Goal: Information Seeking & Learning: Learn about a topic

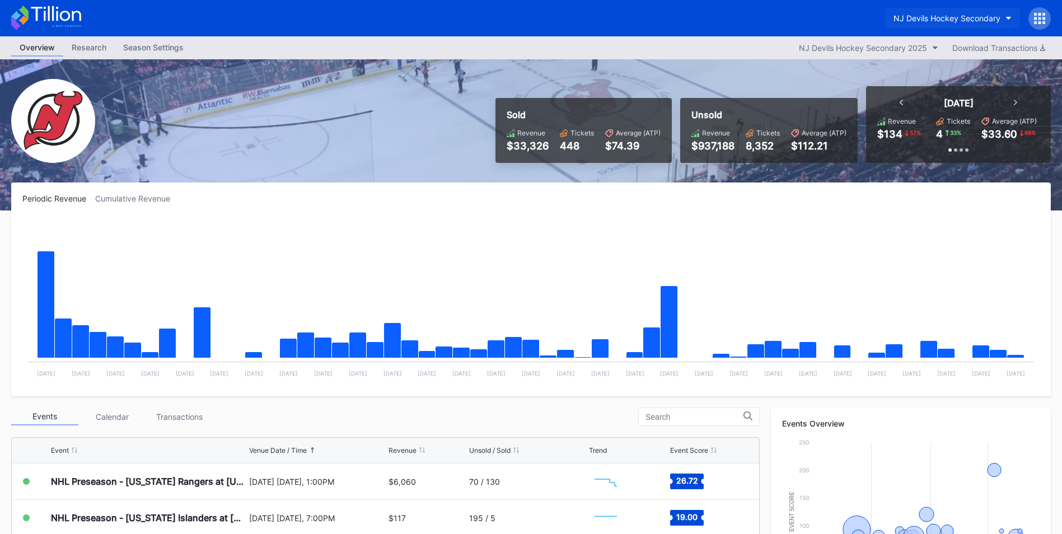
click at [920, 16] on div "NJ Devils Hockey Secondary" at bounding box center [946, 18] width 107 height 10
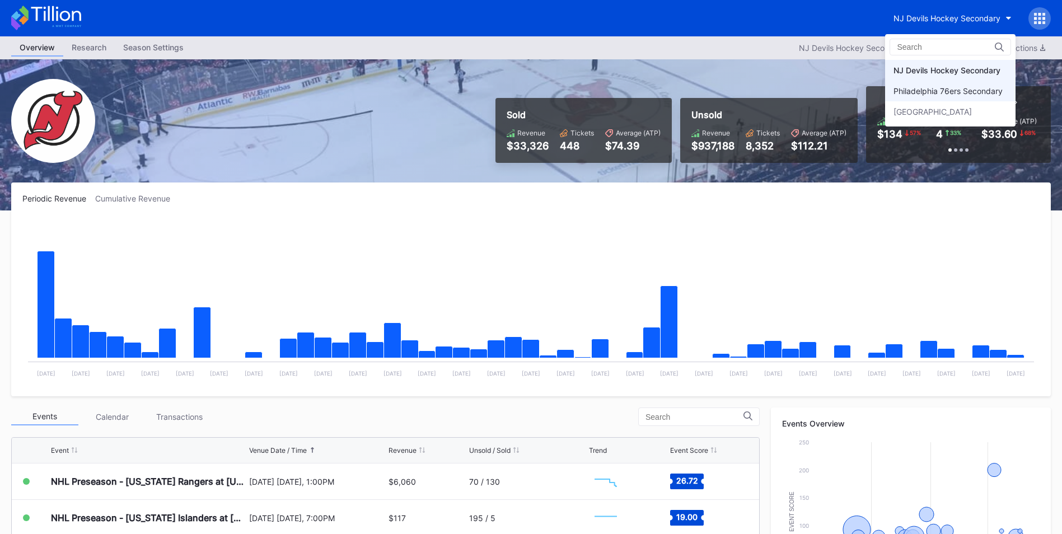
click at [907, 97] on div "Philadelphia 76ers Secondary" at bounding box center [950, 91] width 130 height 21
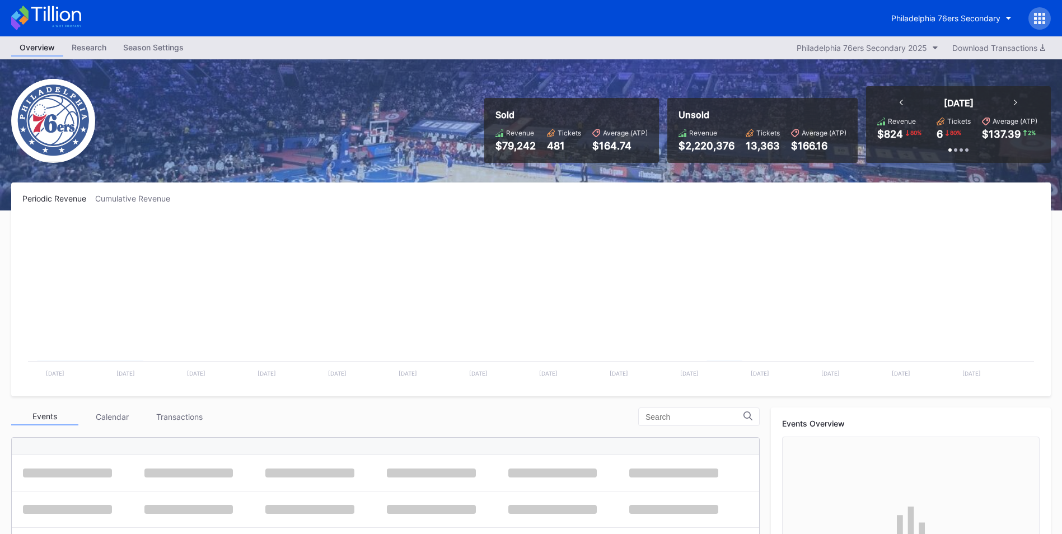
click at [838, 102] on div "Unsold Revenue $2,220,376 Tickets 13,363 Average (ATP) $166.16" at bounding box center [762, 130] width 190 height 65
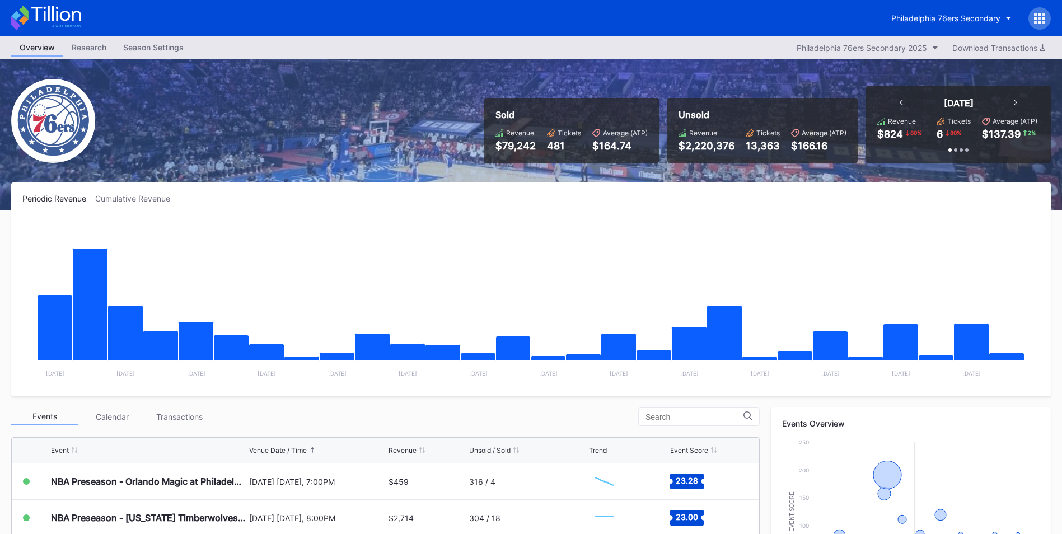
scroll to position [97, 0]
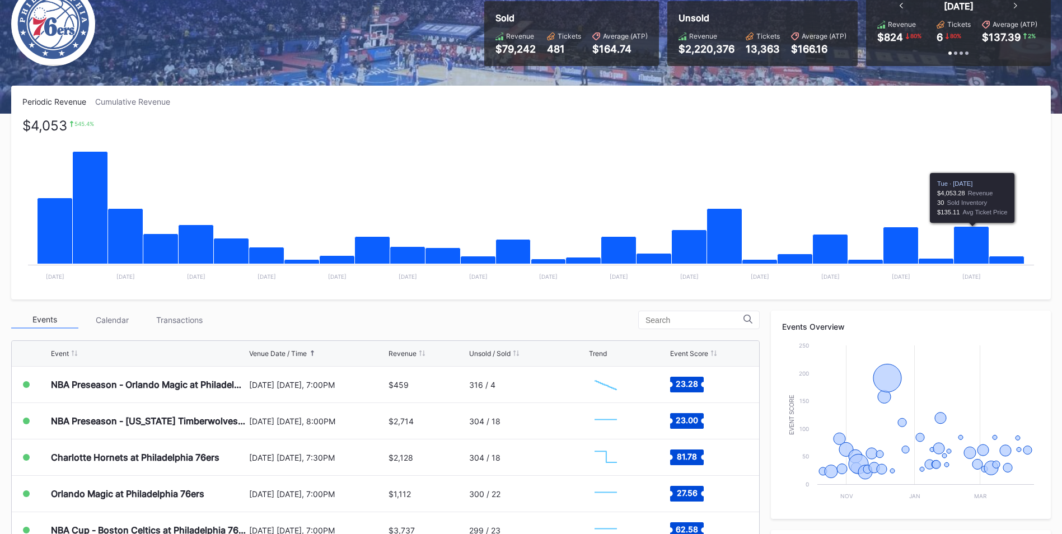
click at [970, 238] on icon "Chart title" at bounding box center [971, 246] width 35 height 38
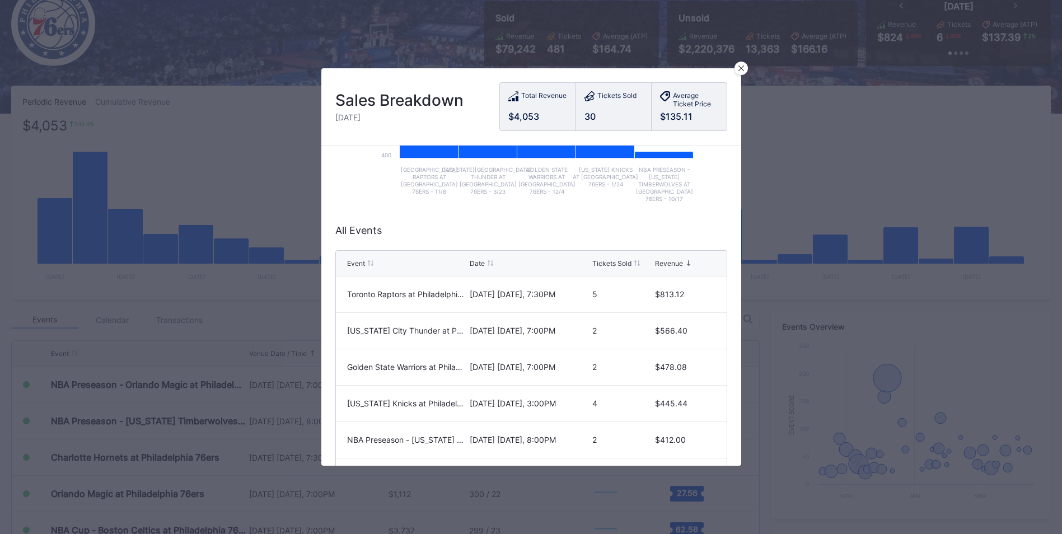
scroll to position [254, 0]
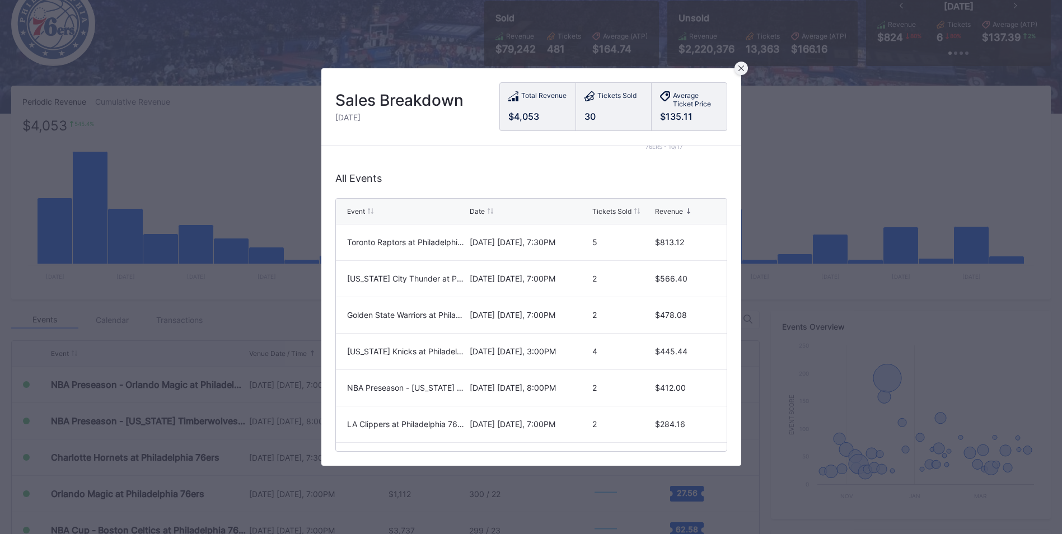
click at [740, 70] on icon at bounding box center [741, 68] width 6 height 6
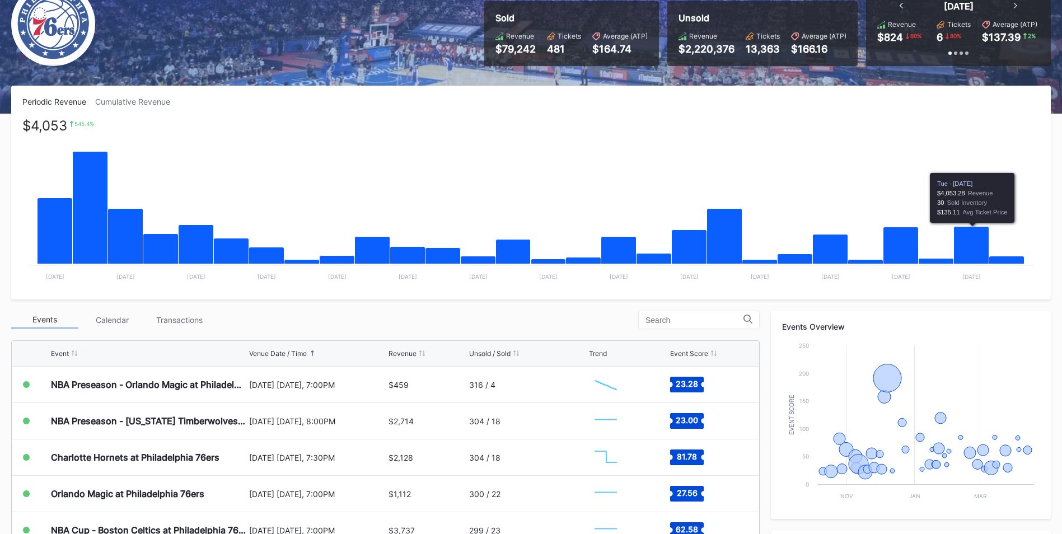
click at [979, 238] on icon "Chart title" at bounding box center [971, 246] width 35 height 38
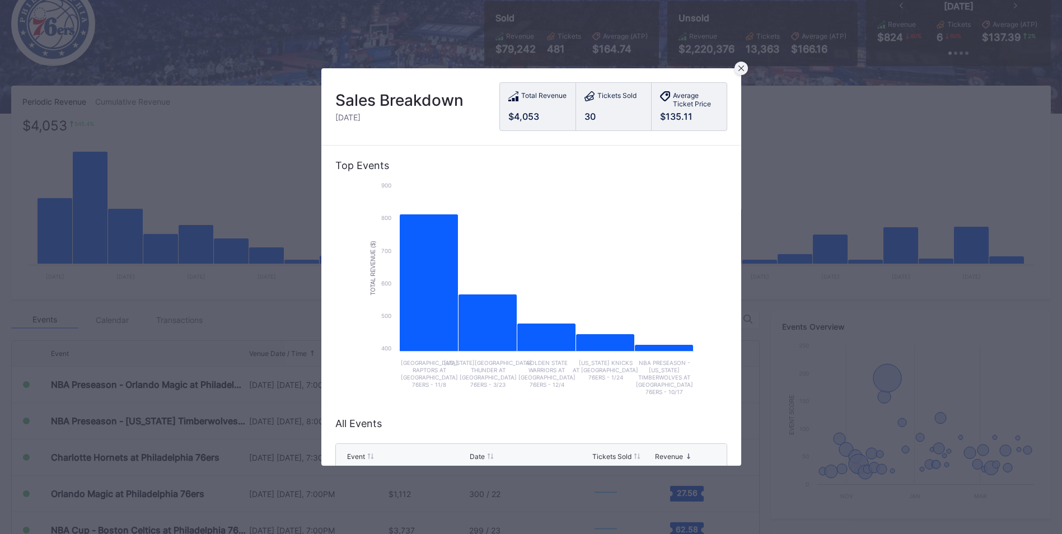
click at [740, 71] on icon at bounding box center [741, 68] width 6 height 6
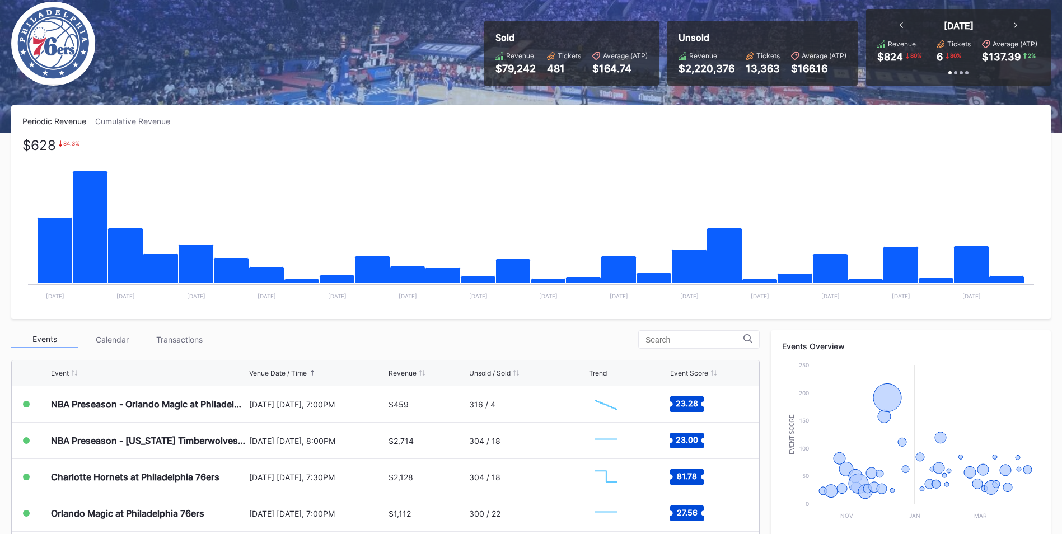
scroll to position [77, 0]
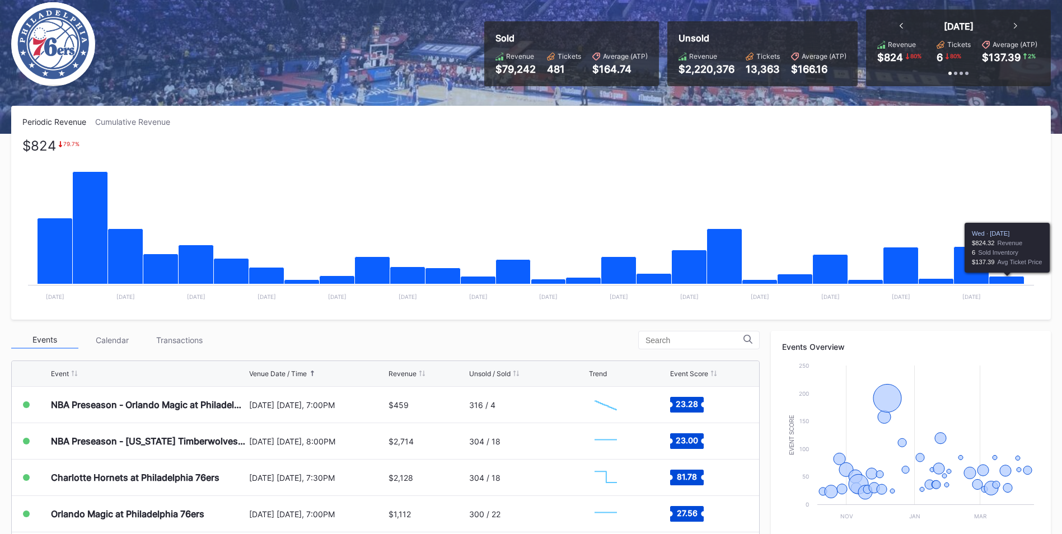
click at [1011, 281] on icon "Chart title" at bounding box center [1006, 281] width 35 height 8
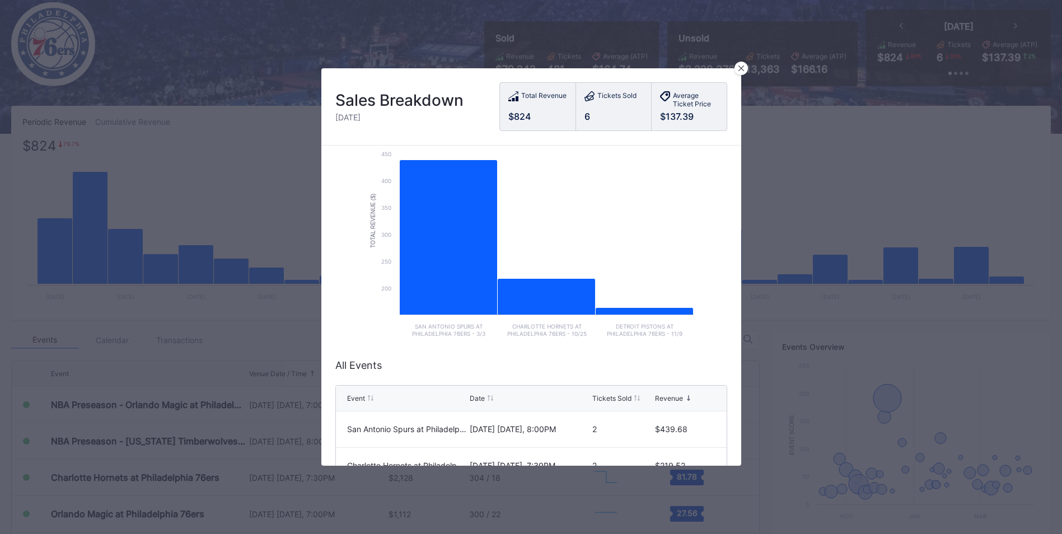
scroll to position [136, 0]
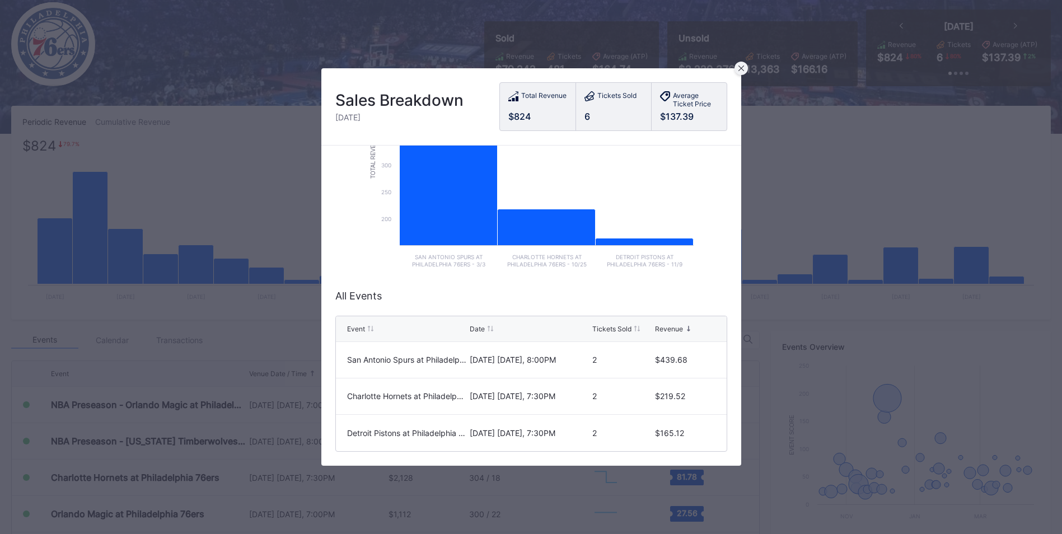
click at [745, 72] on div at bounding box center [740, 68] width 13 height 13
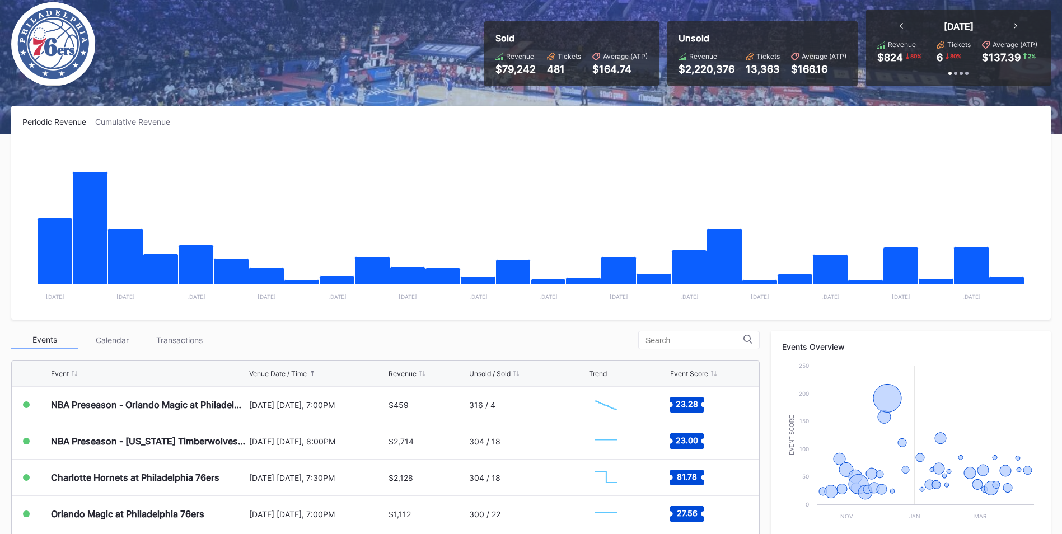
click at [184, 341] on div "Transactions" at bounding box center [179, 339] width 67 height 17
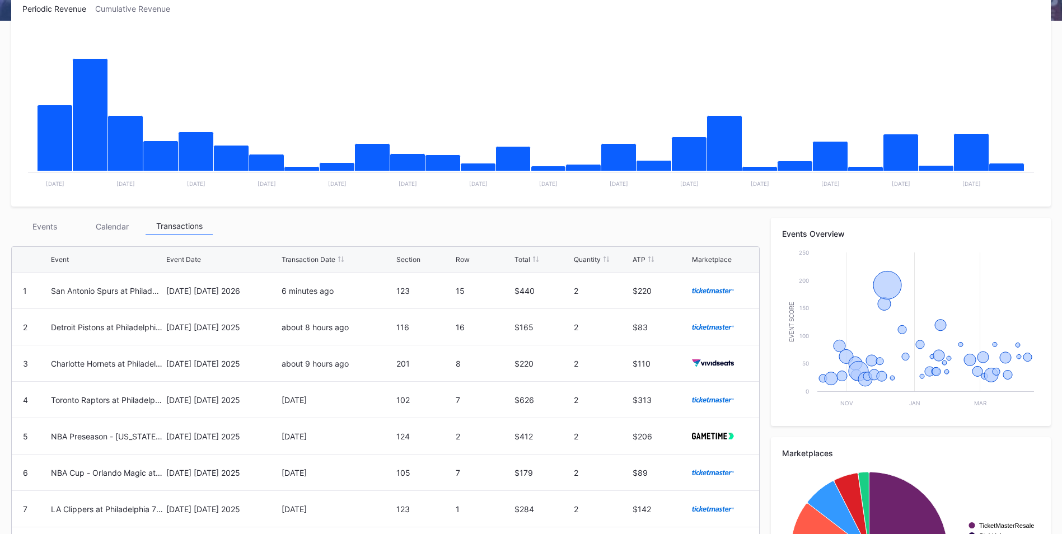
scroll to position [191, 0]
